Goal: Task Accomplishment & Management: Manage account settings

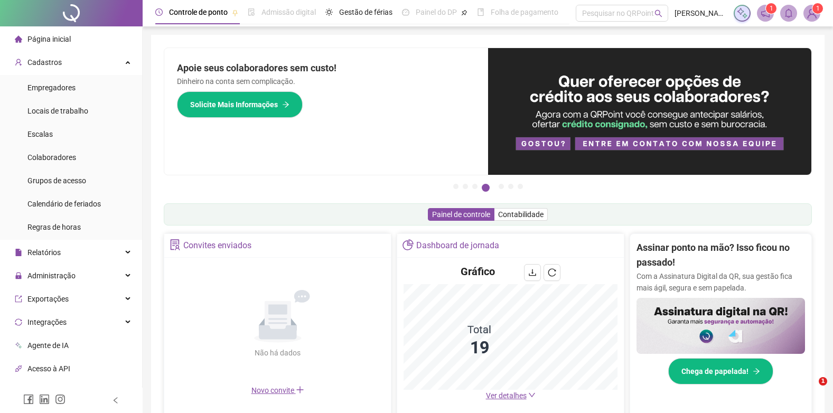
click at [40, 33] on div "Página inicial" at bounding box center [43, 39] width 56 height 21
click at [806, 17] on img at bounding box center [812, 13] width 16 height 16
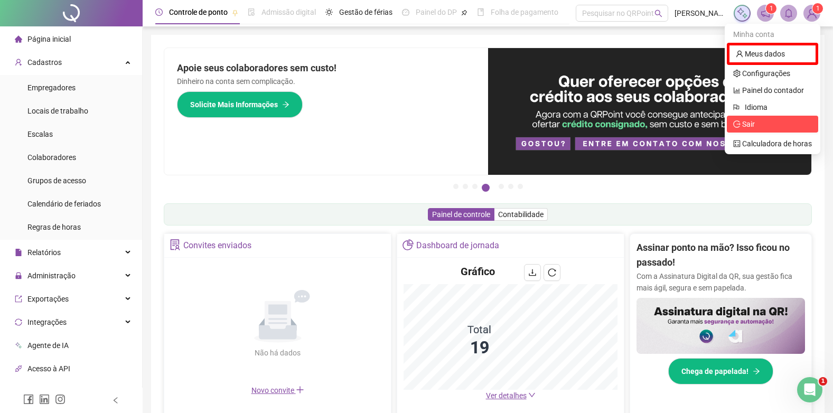
click at [755, 127] on span "Sair" at bounding box center [772, 124] width 79 height 12
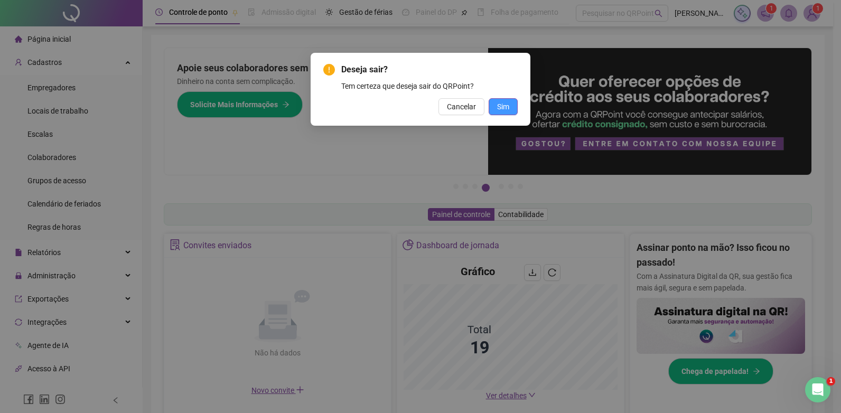
click at [497, 108] on span "Sim" at bounding box center [503, 107] width 12 height 12
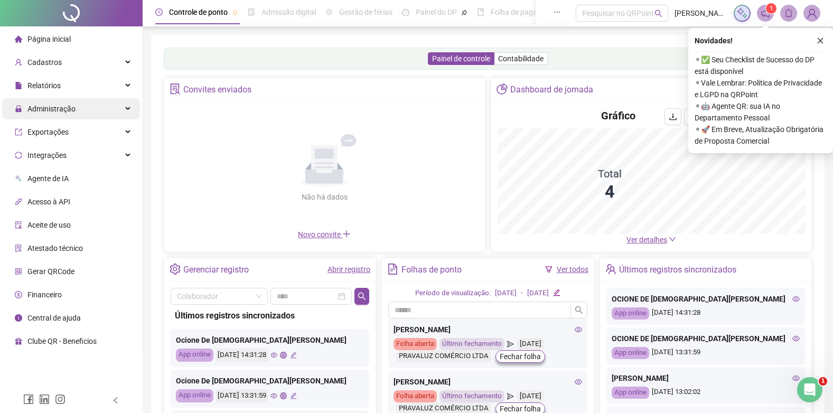
click at [56, 102] on span "Administração" at bounding box center [45, 108] width 61 height 21
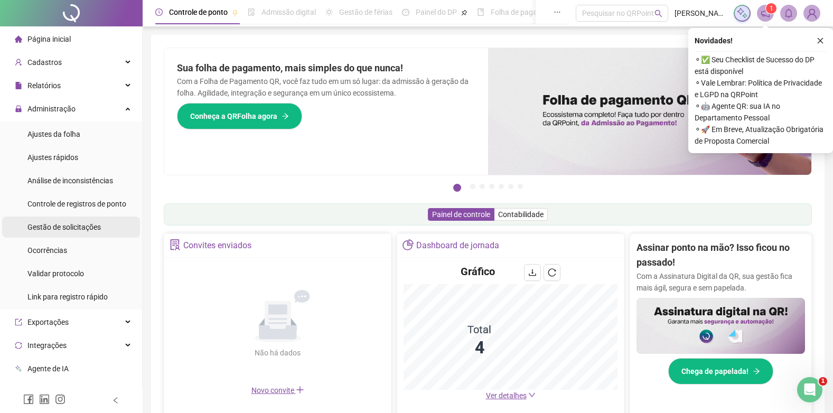
click at [58, 223] on span "Gestão de solicitações" at bounding box center [63, 227] width 73 height 8
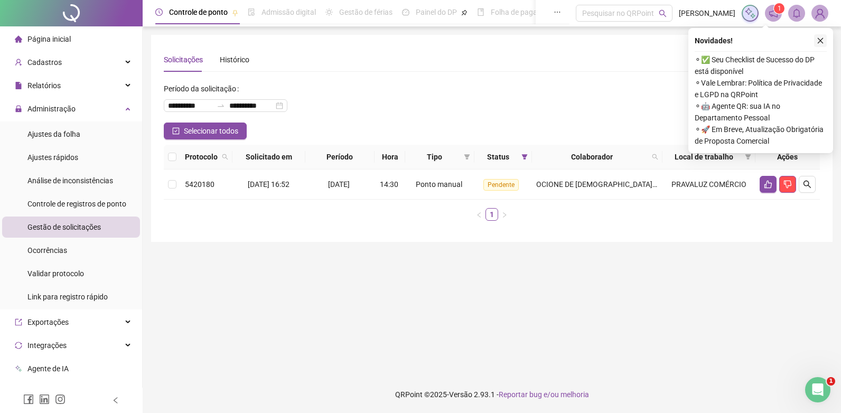
click at [821, 41] on icon "close" at bounding box center [819, 40] width 7 height 7
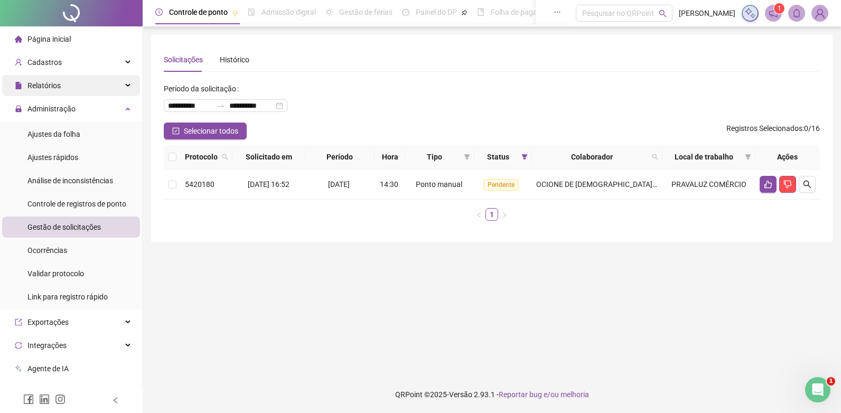
click at [55, 88] on span "Relatórios" at bounding box center [43, 85] width 33 height 8
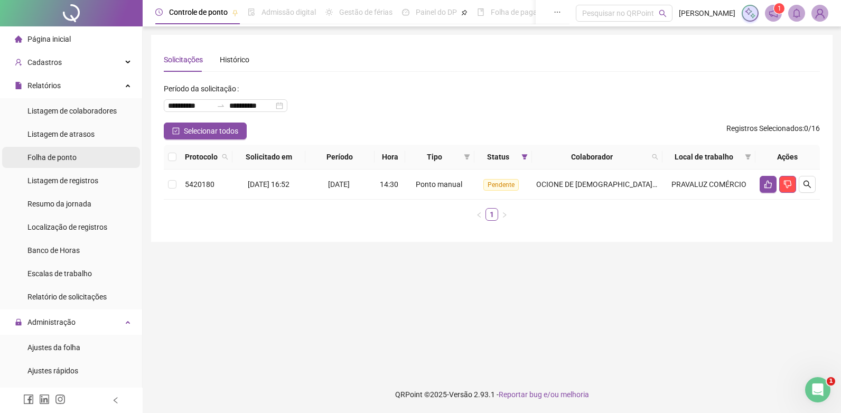
click at [53, 159] on span "Folha de ponto" at bounding box center [51, 157] width 49 height 8
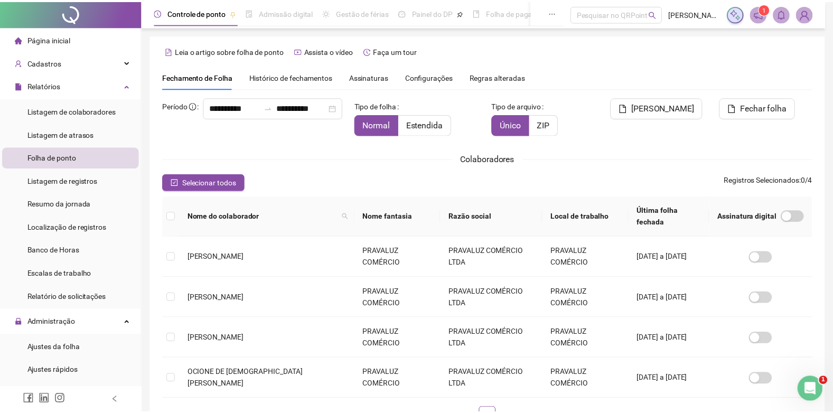
scroll to position [4, 0]
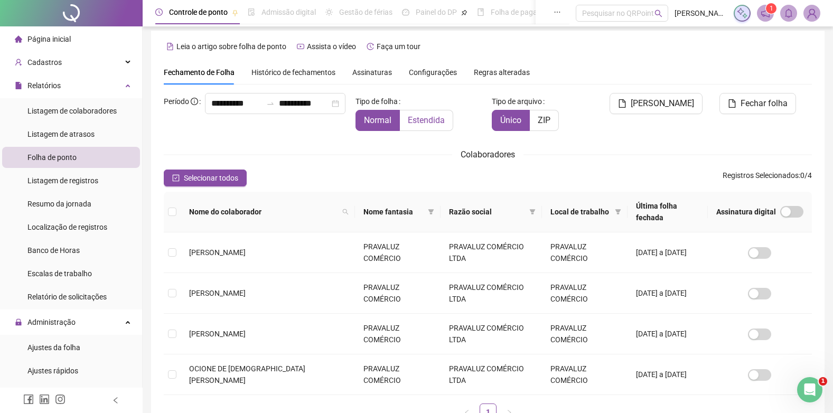
click at [437, 120] on span "Estendida" at bounding box center [426, 120] width 37 height 10
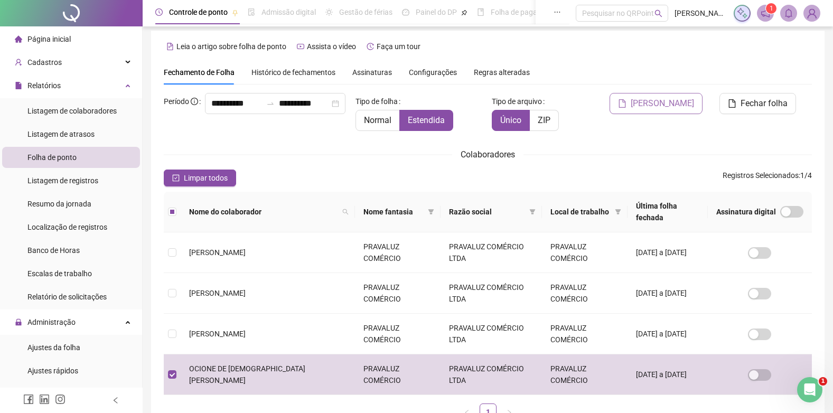
click at [675, 105] on span "[PERSON_NAME]" at bounding box center [661, 103] width 63 height 13
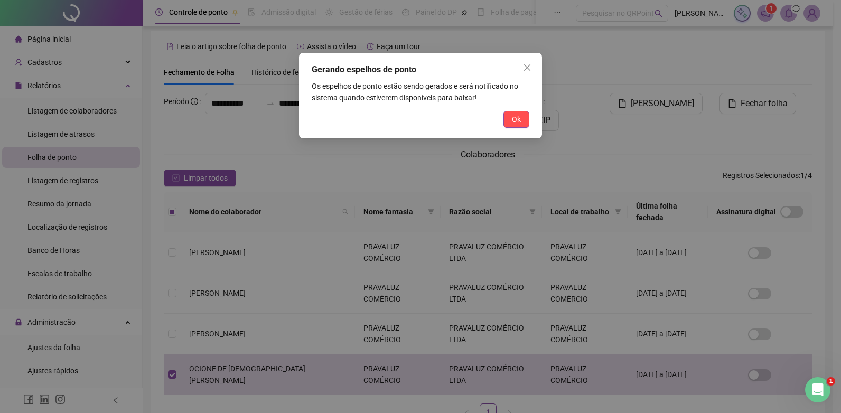
click at [524, 115] on button "Ok" at bounding box center [516, 119] width 26 height 17
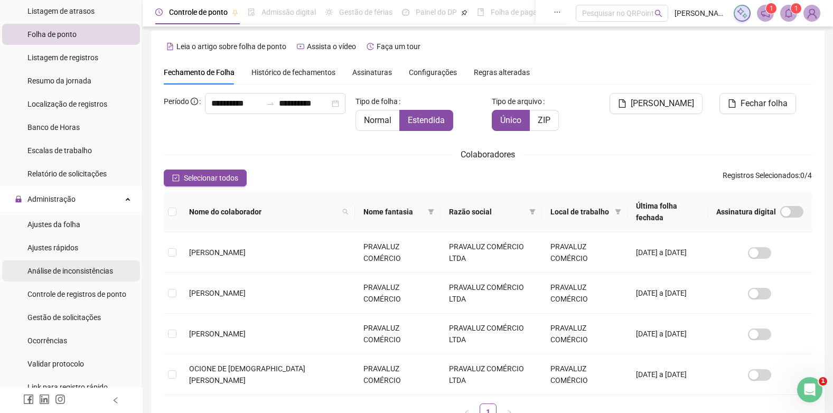
scroll to position [158, 0]
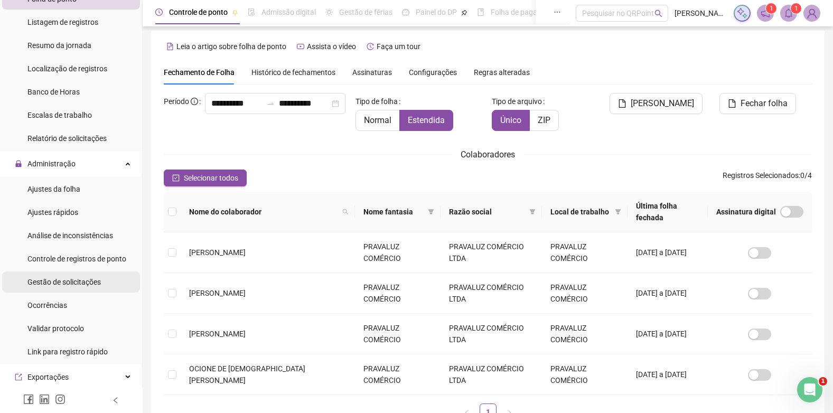
click at [55, 291] on div "Gestão de solicitações" at bounding box center [63, 281] width 73 height 21
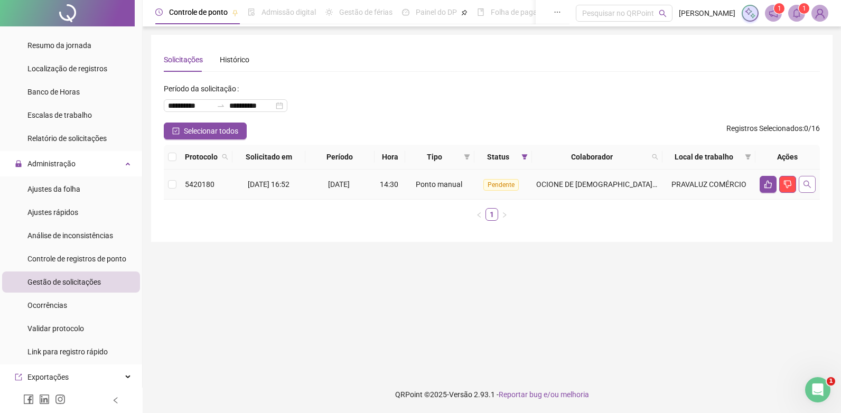
click at [809, 182] on icon "search" at bounding box center [807, 184] width 8 height 8
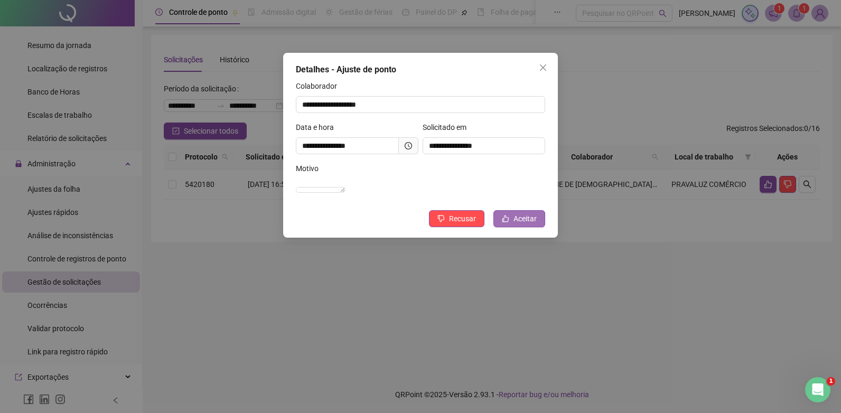
click at [528, 224] on span "Aceitar" at bounding box center [524, 219] width 23 height 12
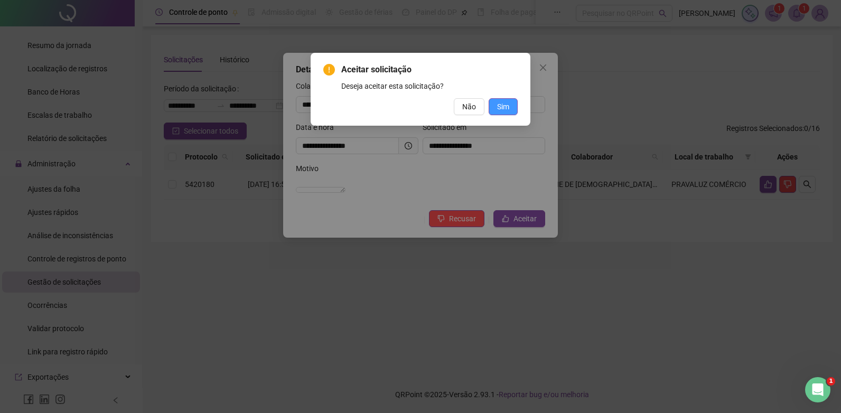
click at [507, 102] on span "Sim" at bounding box center [503, 107] width 12 height 12
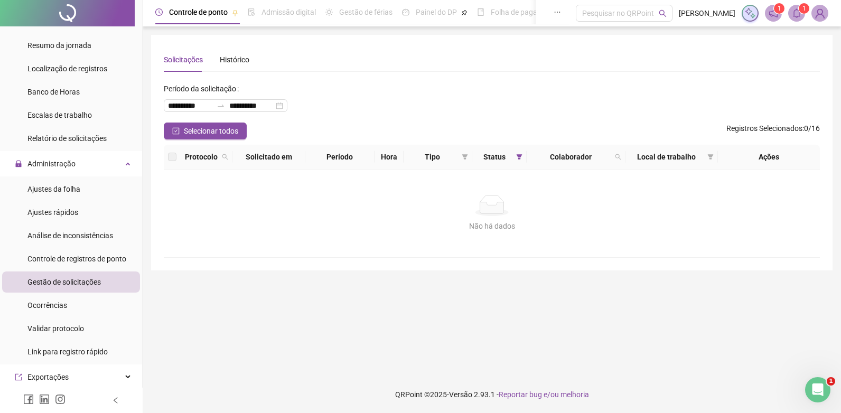
click at [825, 4] on header "Controle de ponto Admissão digital Gestão de férias Painel do DP Folha de pagam…" at bounding box center [492, 13] width 698 height 26
click at [817, 19] on img at bounding box center [820, 13] width 16 height 16
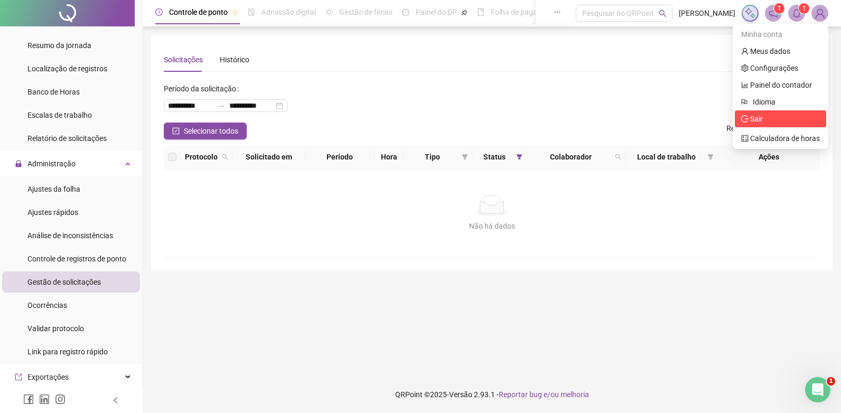
click at [758, 122] on span "Sair" at bounding box center [756, 119] width 13 height 8
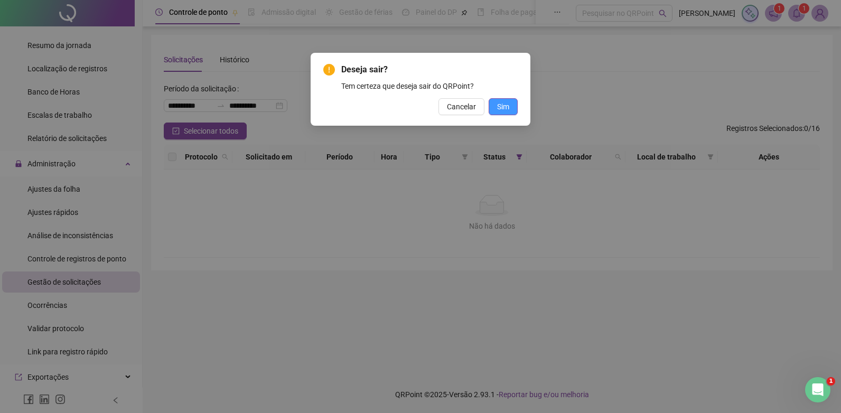
click at [510, 105] on button "Sim" at bounding box center [502, 106] width 29 height 17
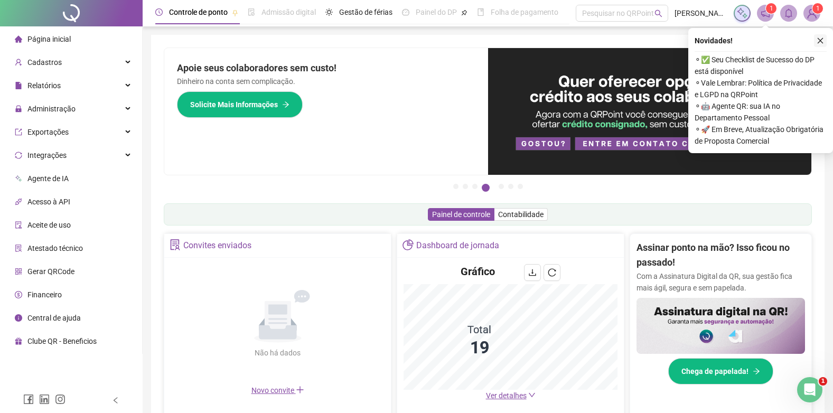
click at [820, 36] on button "button" at bounding box center [820, 40] width 13 height 13
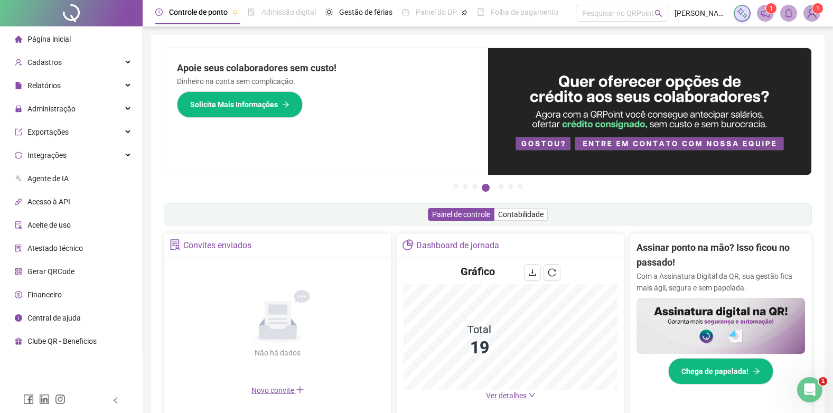
click at [61, 31] on div "Página inicial" at bounding box center [43, 39] width 56 height 21
click at [54, 82] on span "Relatórios" at bounding box center [43, 85] width 33 height 8
